Goal: Obtain resource: Download file/media

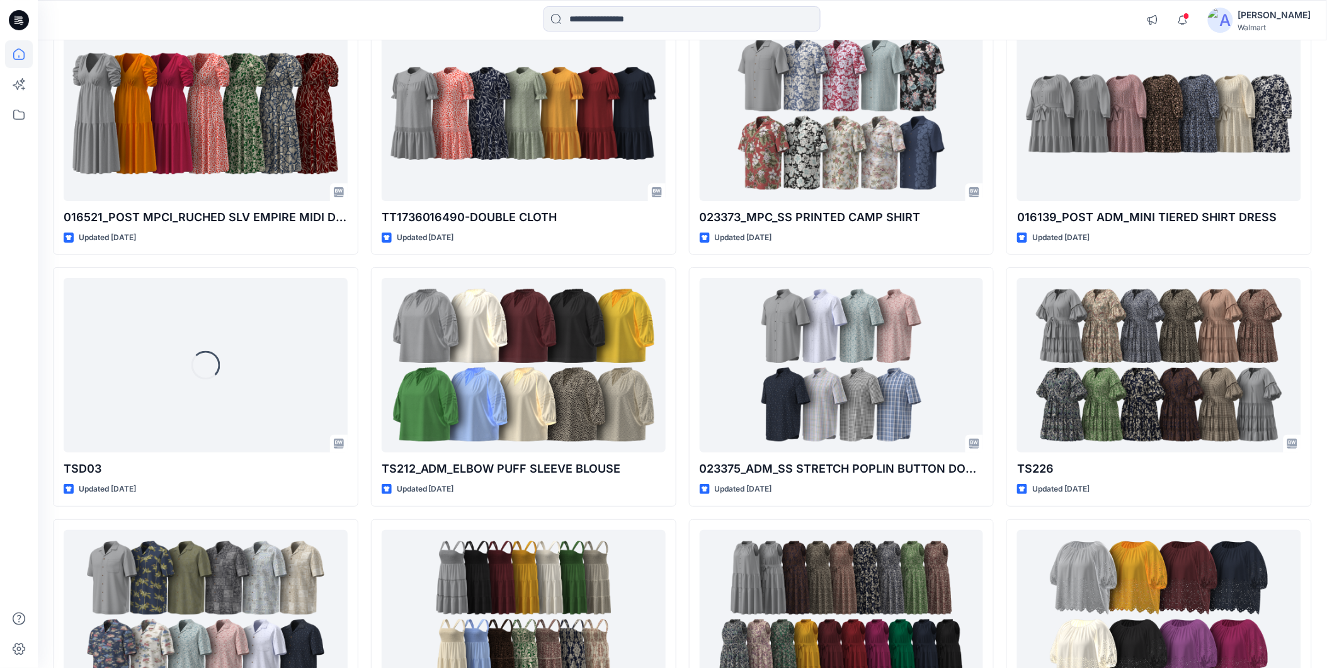
scroll to position [6983, 0]
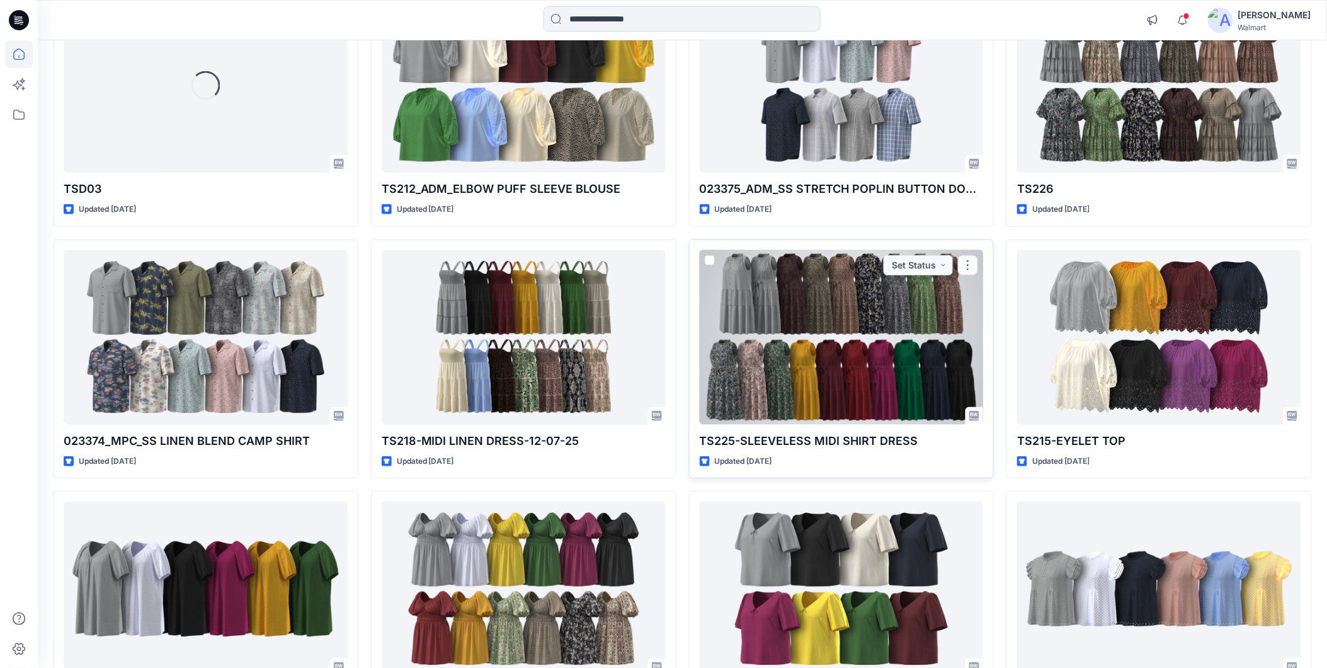
click at [816, 310] on div at bounding box center [842, 337] width 284 height 174
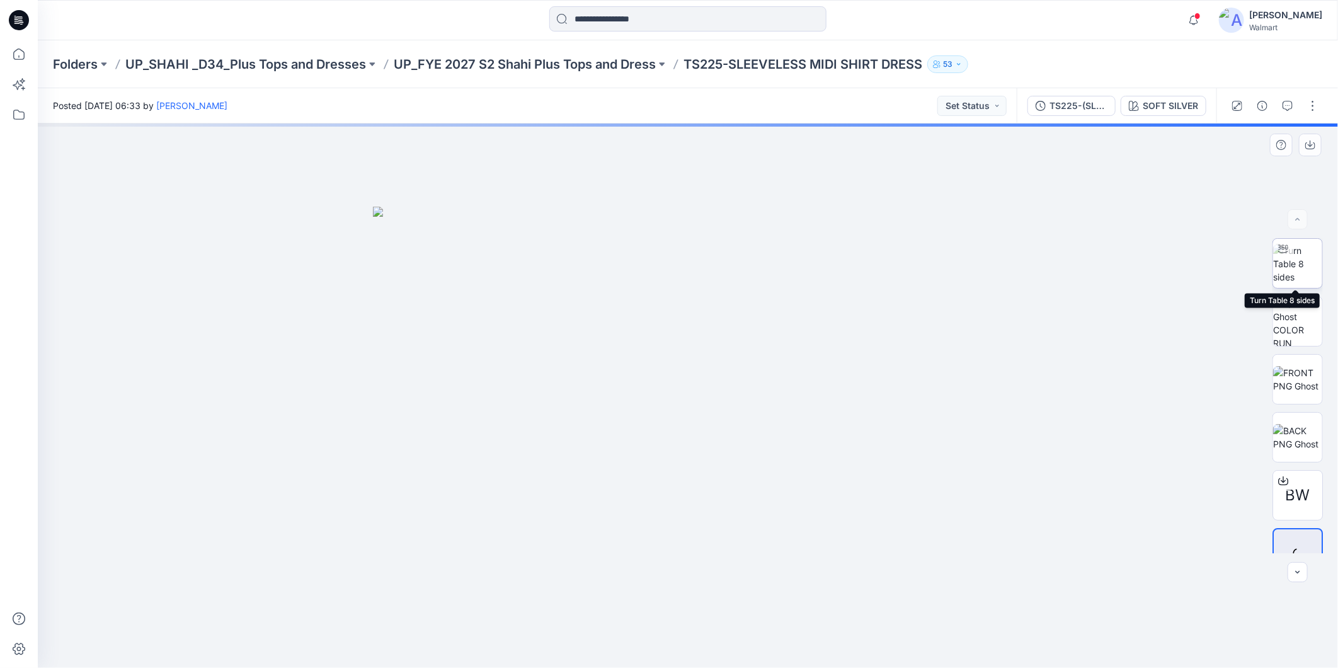
click at [1284, 268] on img at bounding box center [1297, 264] width 49 height 40
drag, startPoint x: 826, startPoint y: 642, endPoint x: 1187, endPoint y: 625, distance: 361.3
click at [1187, 625] on div at bounding box center [688, 395] width 1300 height 544
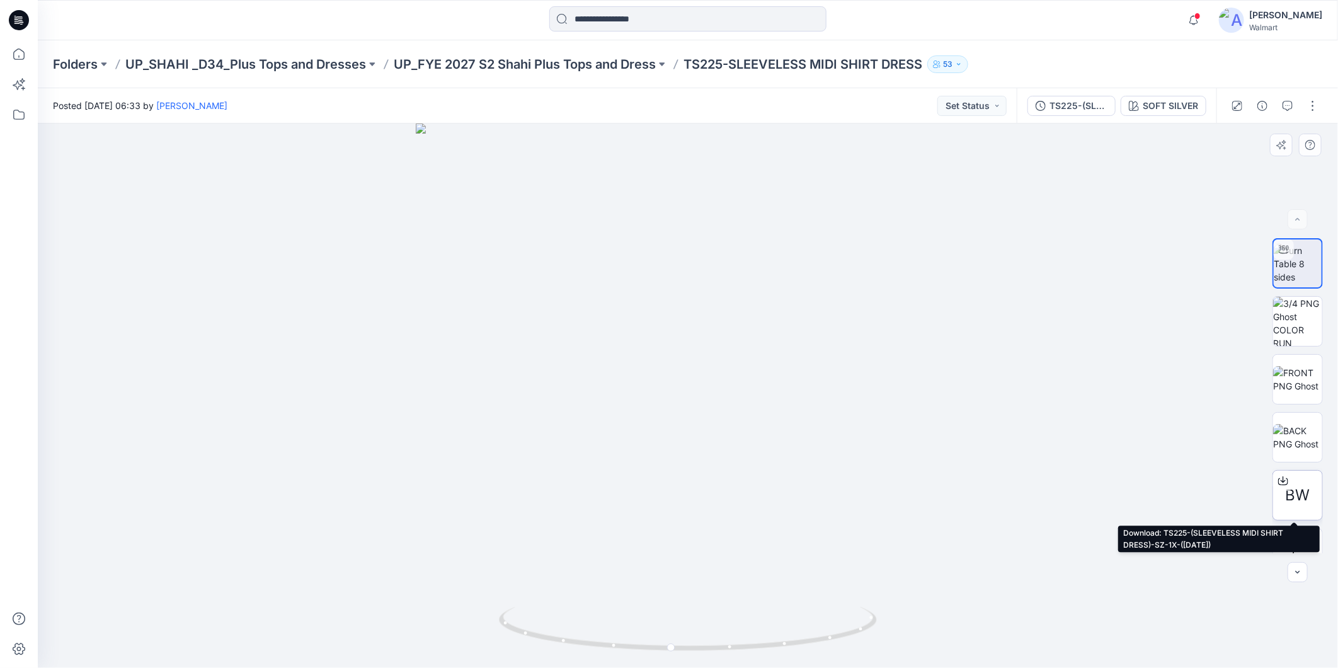
click at [1299, 487] on span "BW" at bounding box center [1297, 495] width 25 height 23
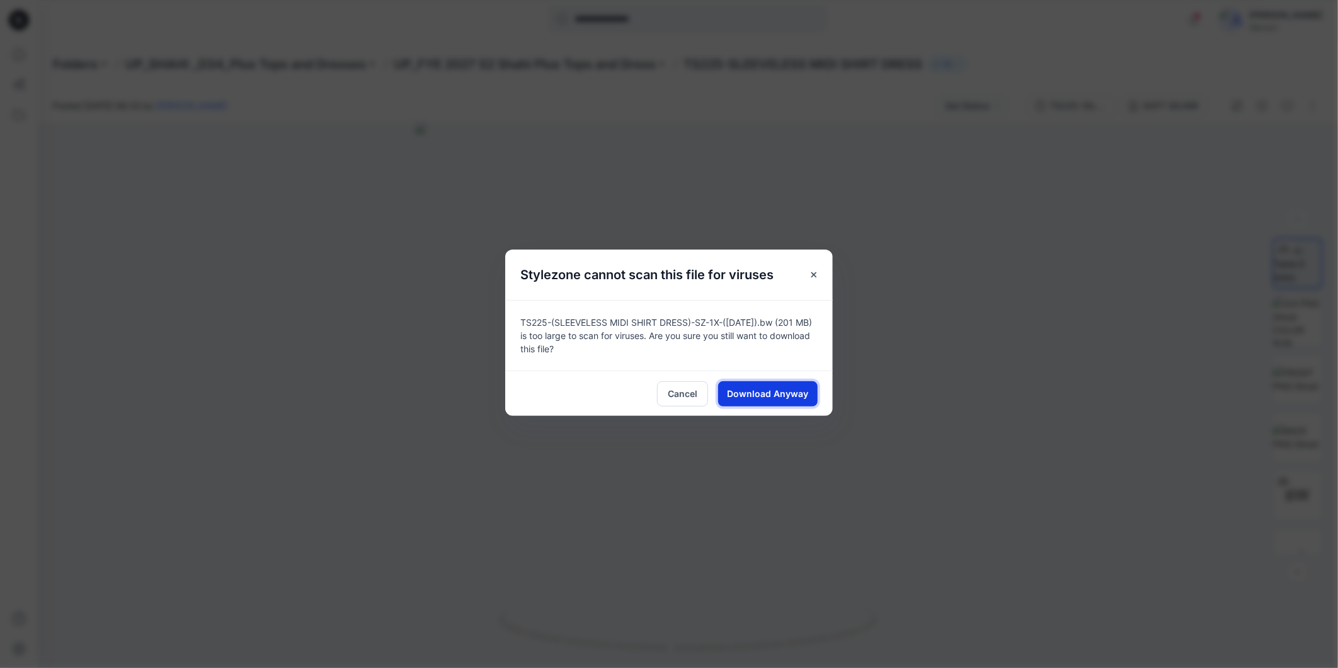
click at [773, 388] on span "Download Anyway" at bounding box center [767, 393] width 81 height 13
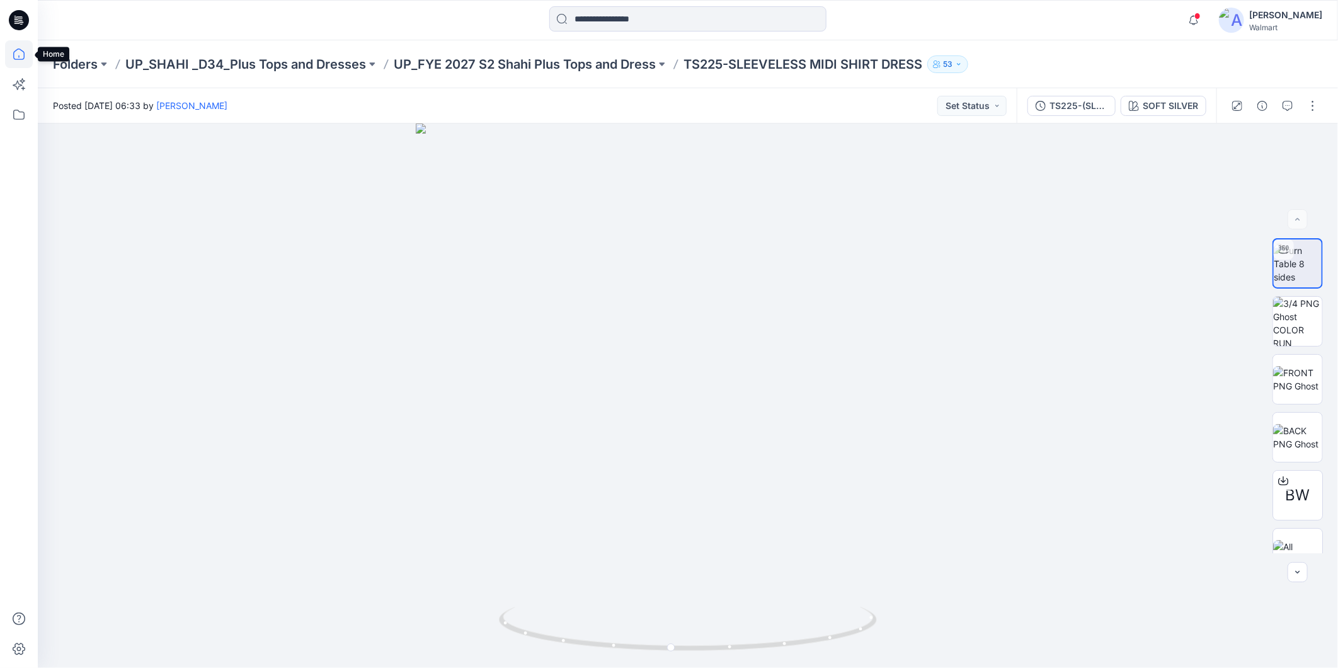
click at [13, 54] on icon at bounding box center [19, 54] width 28 height 28
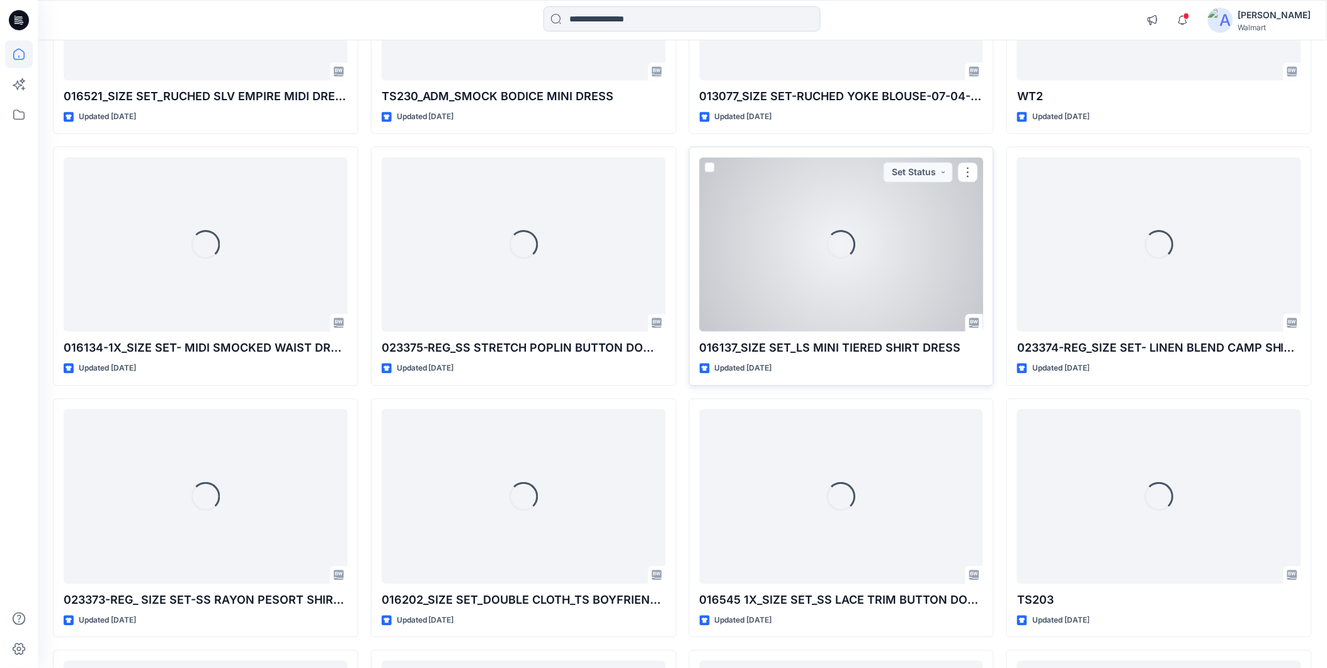
scroll to position [909, 0]
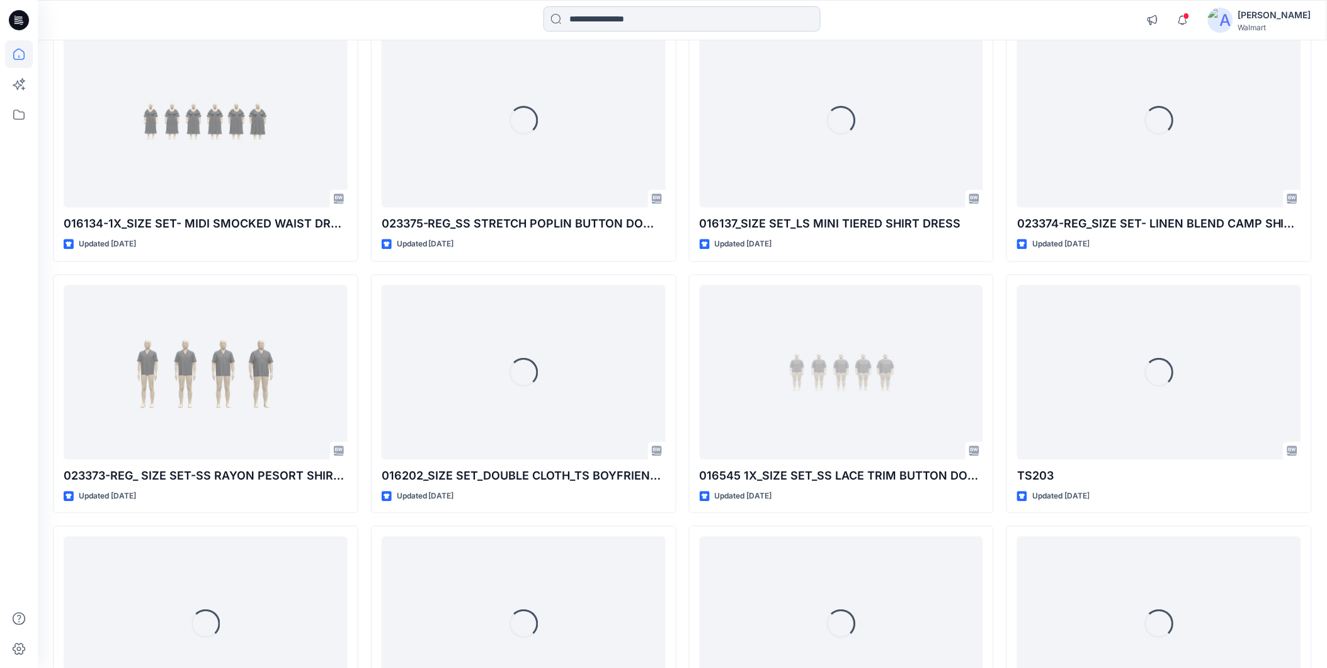
click at [565, 17] on input at bounding box center [682, 18] width 277 height 25
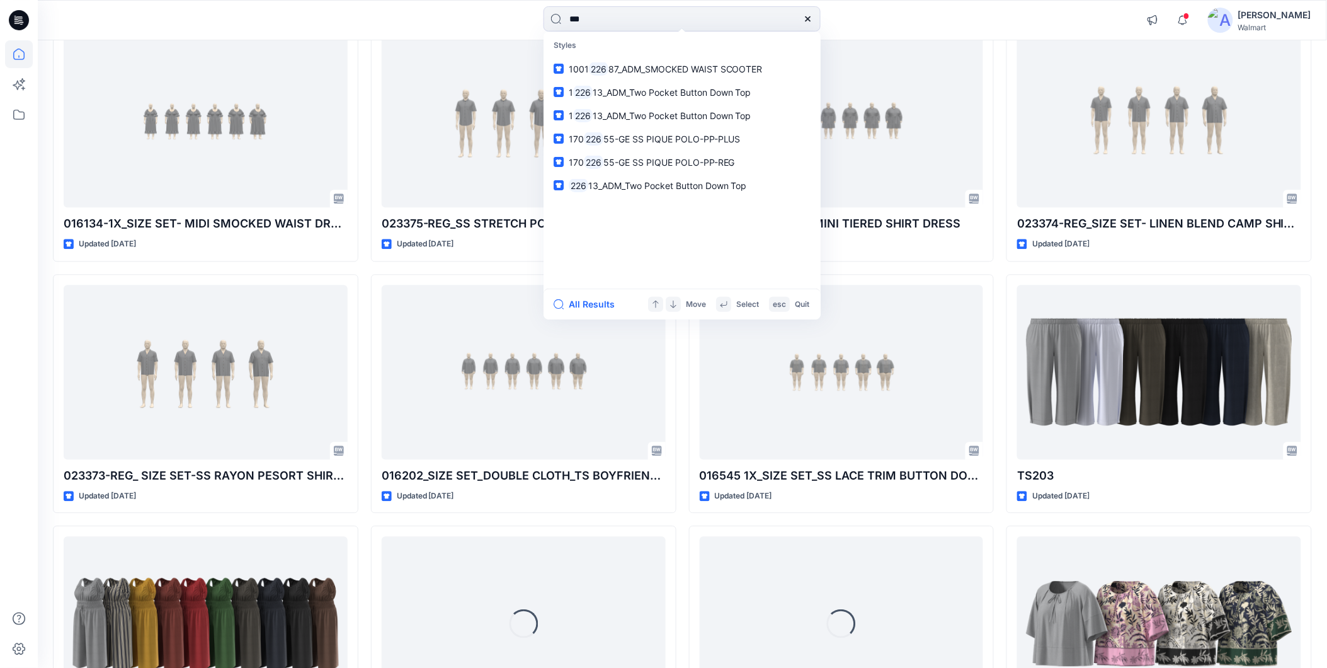
drag, startPoint x: 594, startPoint y: 19, endPoint x: 511, endPoint y: 33, distance: 83.7
click at [513, 33] on div "*** Styles 1001 226 87_ADM_SMOCKED WAIST SCOOTER 1 226 13_ADM_Two Pocket Button…" at bounding box center [682, 20] width 644 height 28
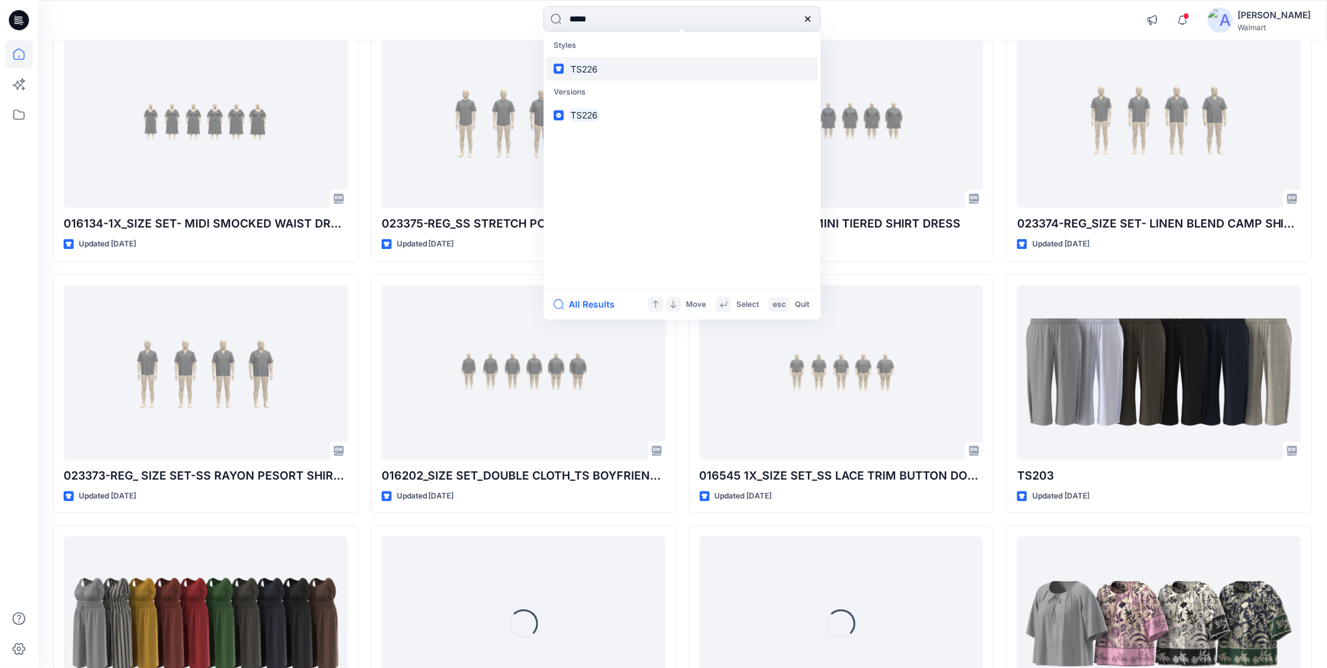
type input "*****"
click at [602, 68] on link "TS226" at bounding box center [682, 68] width 272 height 23
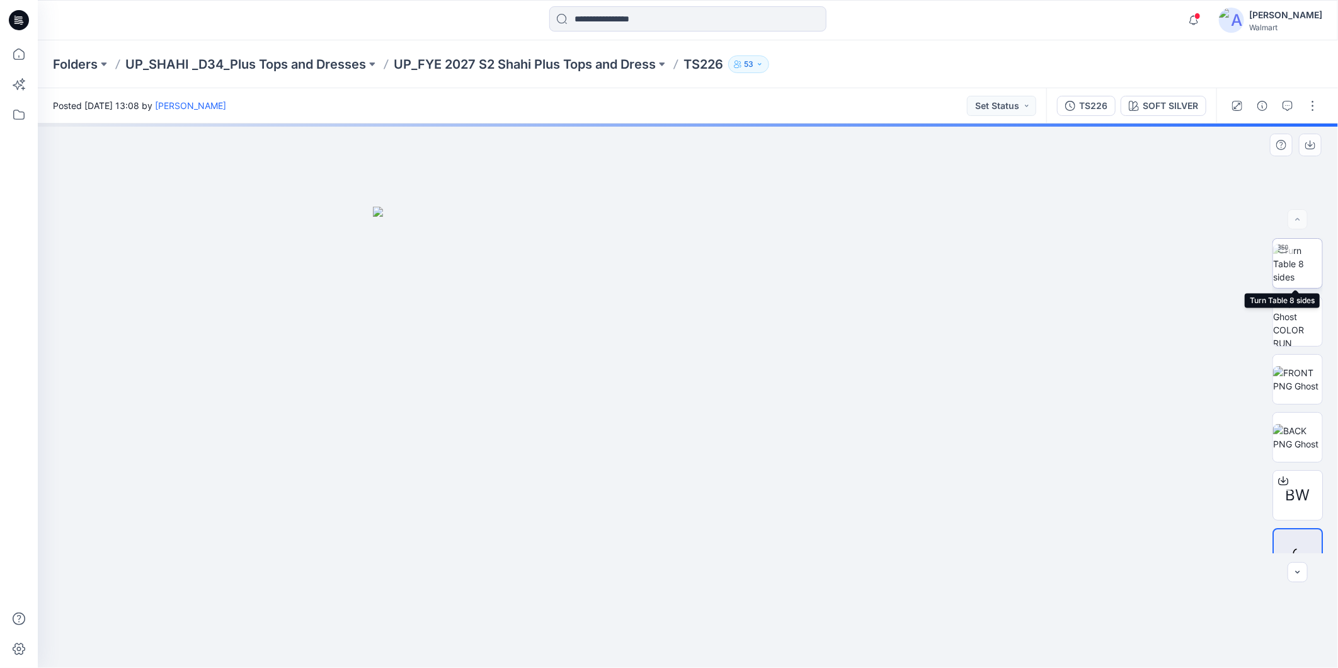
click at [1293, 263] on img at bounding box center [1297, 264] width 49 height 40
drag, startPoint x: 1097, startPoint y: 365, endPoint x: 1017, endPoint y: 216, distance: 169.6
click at [20, 55] on icon at bounding box center [19, 54] width 28 height 28
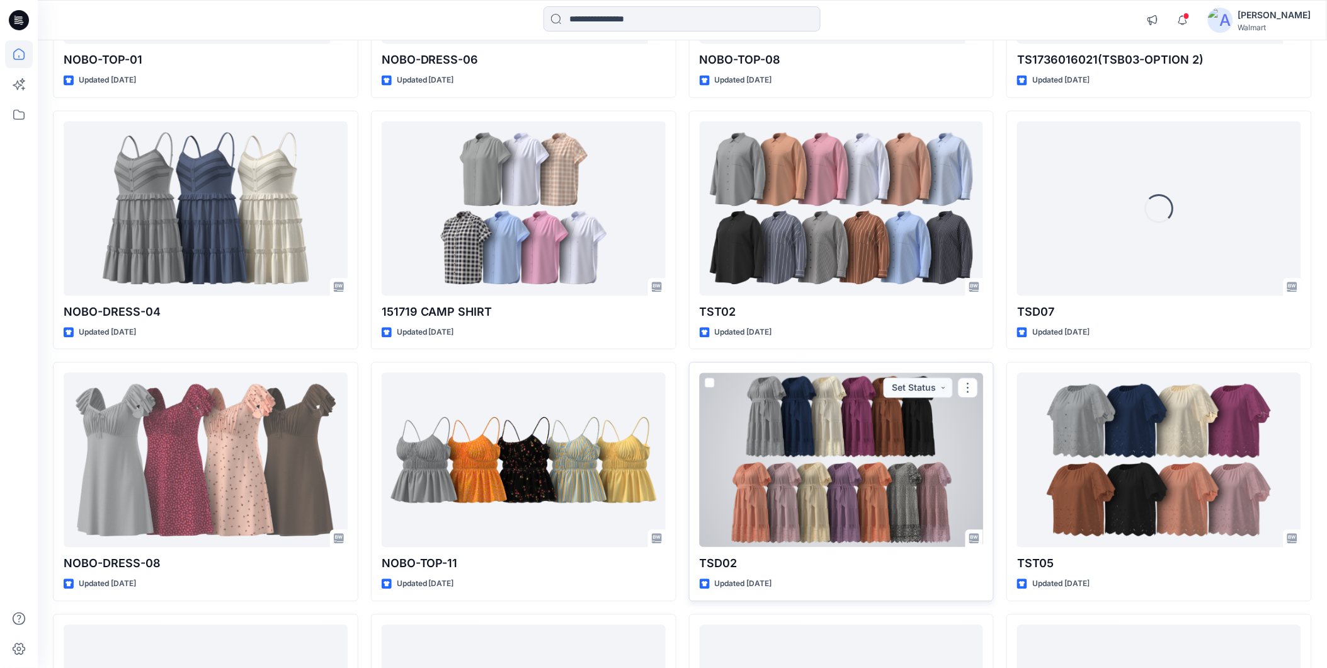
scroll to position [16449, 0]
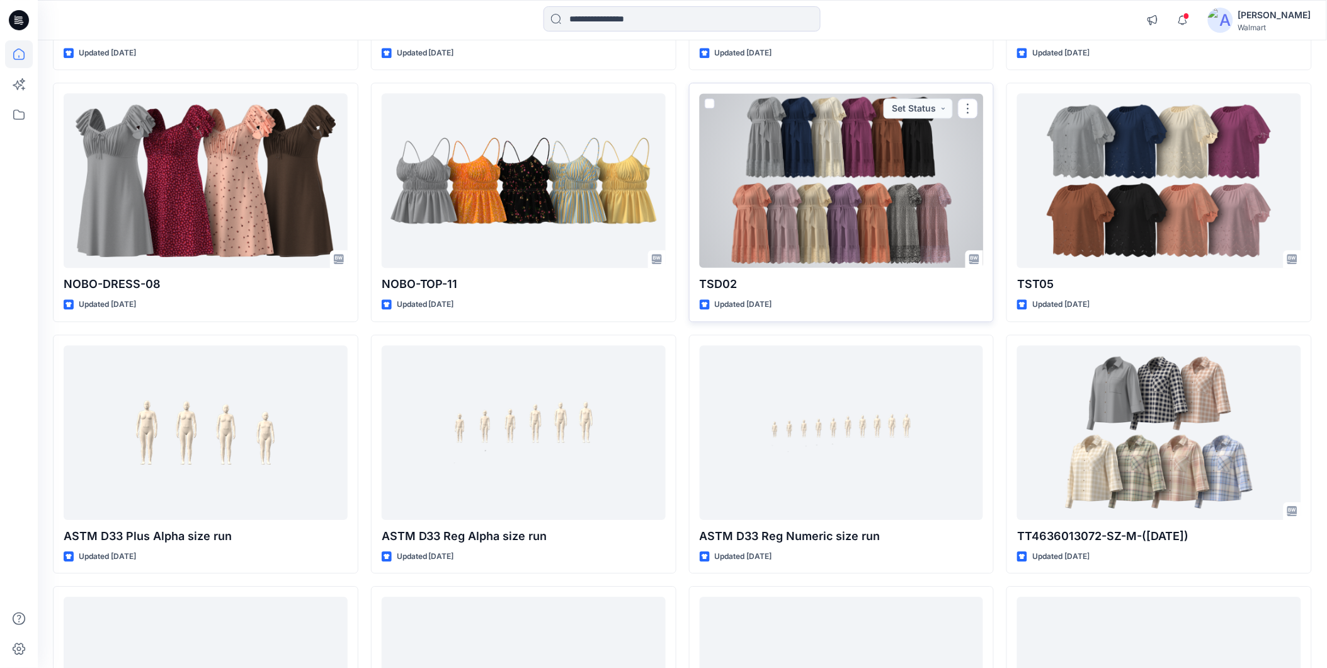
click at [846, 185] on div at bounding box center [842, 180] width 284 height 174
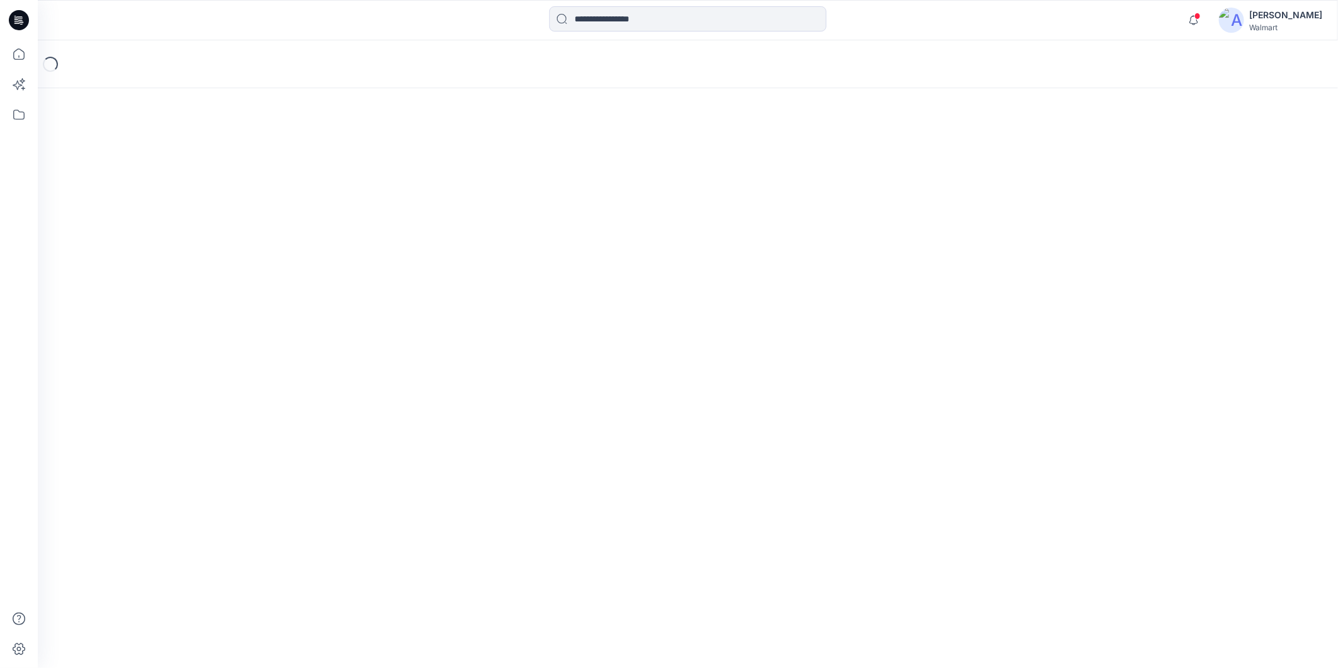
click at [846, 185] on div "Loading..." at bounding box center [688, 353] width 1300 height 627
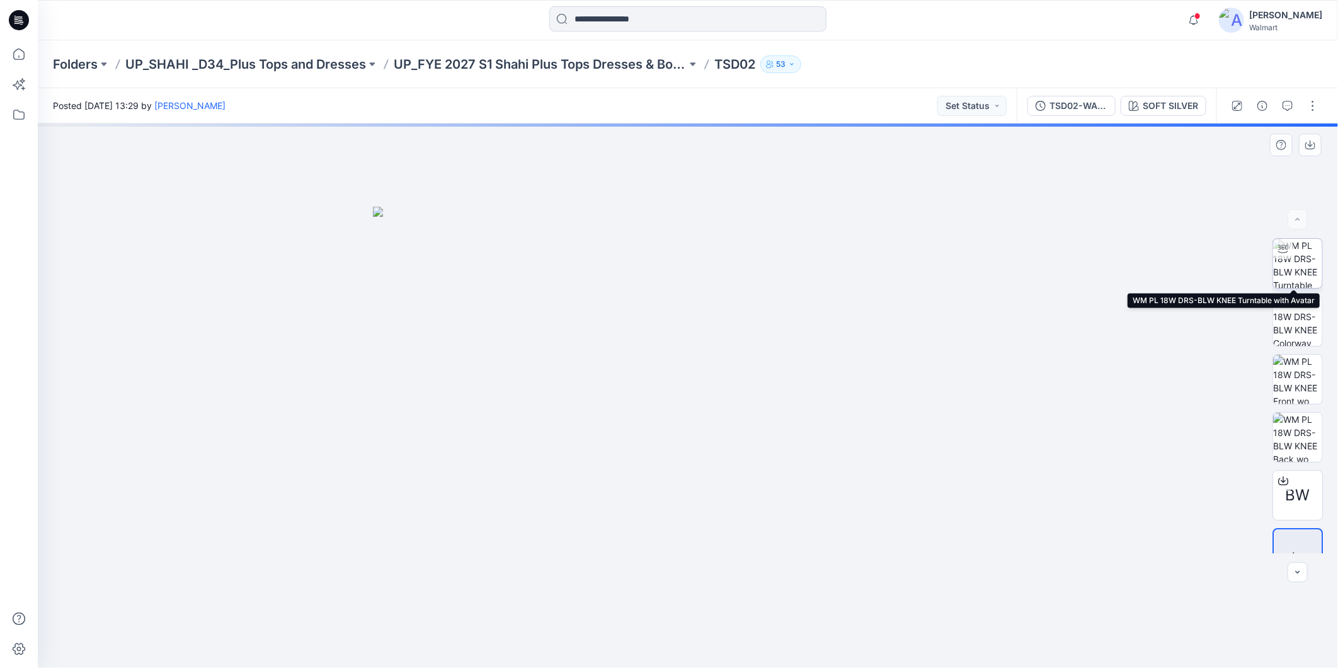
click at [1294, 265] on img at bounding box center [1297, 263] width 49 height 49
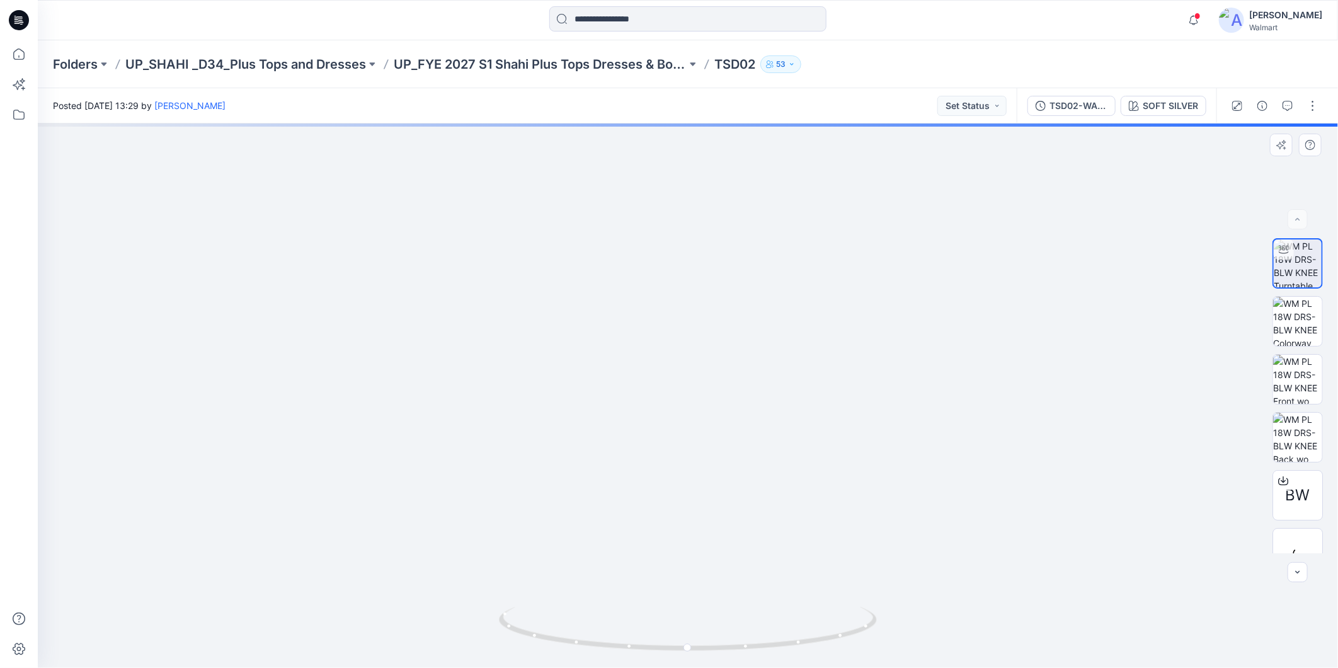
drag, startPoint x: 1022, startPoint y: 297, endPoint x: 826, endPoint y: 338, distance: 200.1
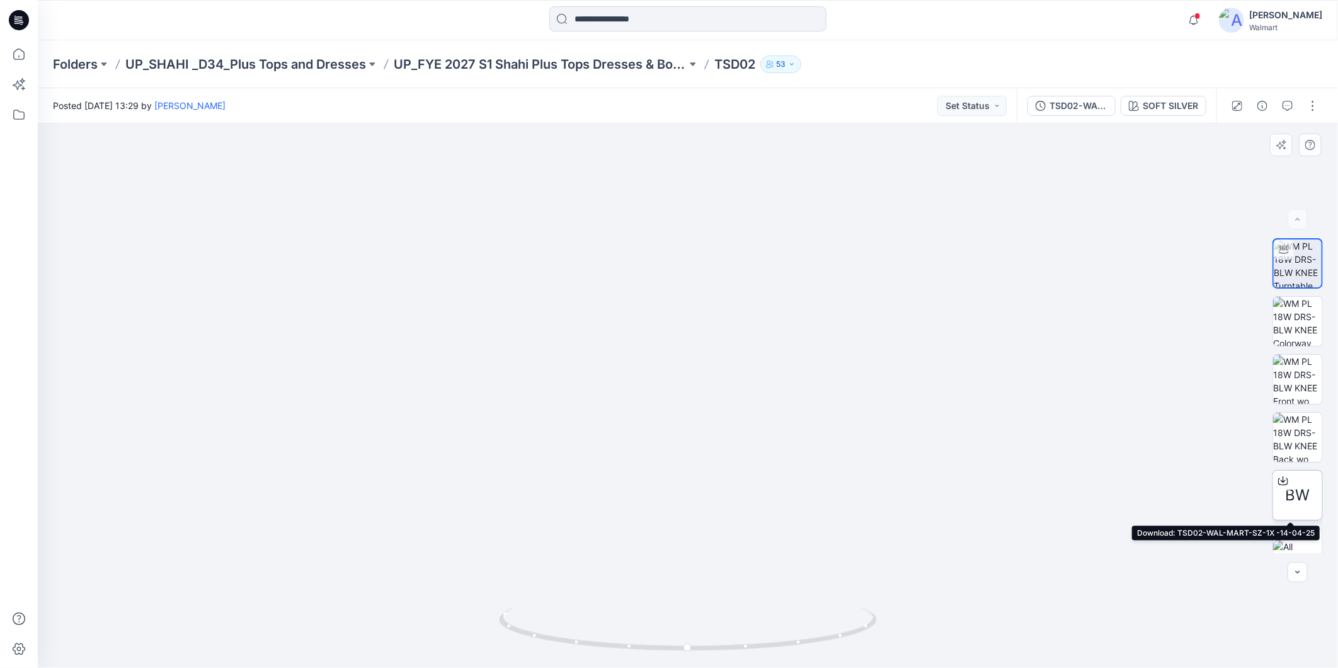
click at [1292, 489] on span "BW" at bounding box center [1297, 495] width 25 height 23
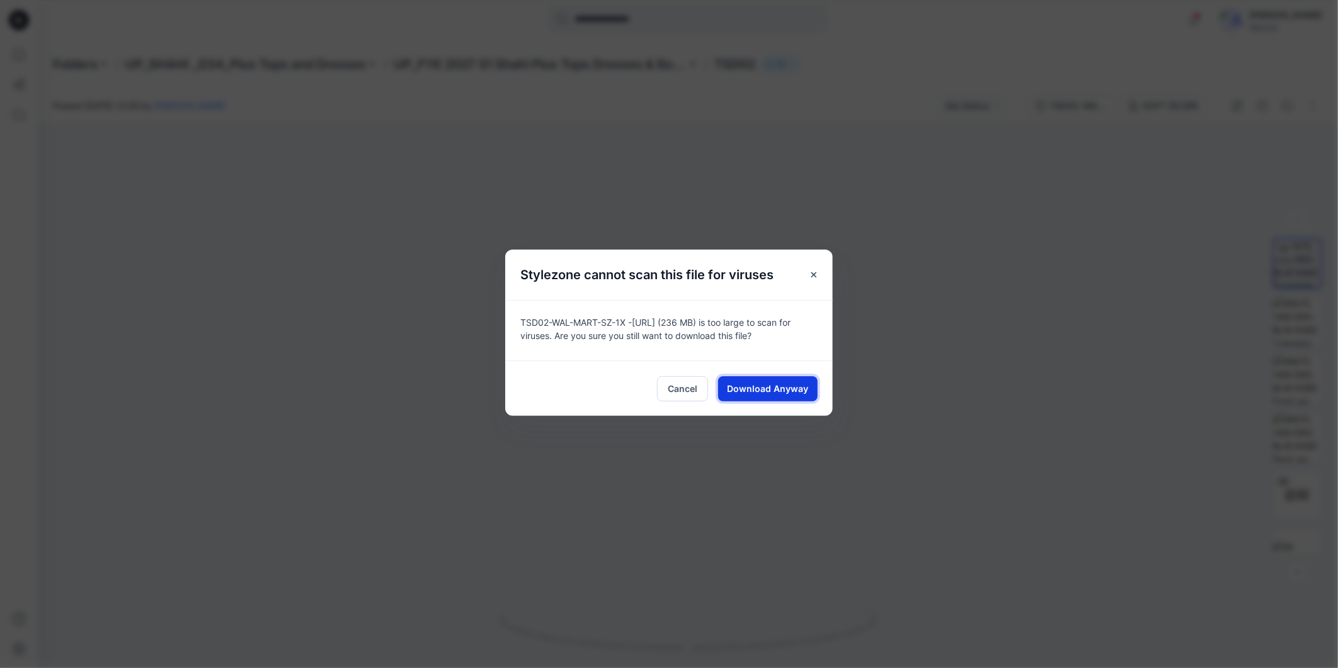
click at [756, 382] on span "Download Anyway" at bounding box center [767, 388] width 81 height 13
